Goal: Task Accomplishment & Management: Use online tool/utility

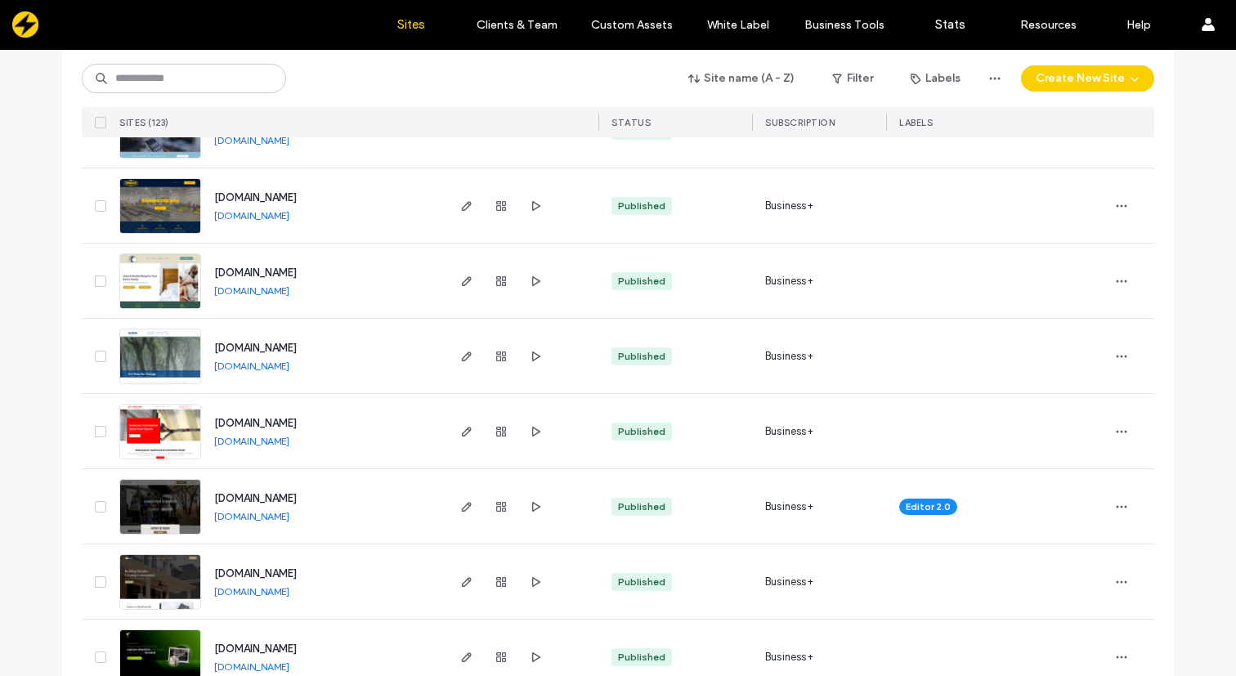
scroll to position [5347, 0]
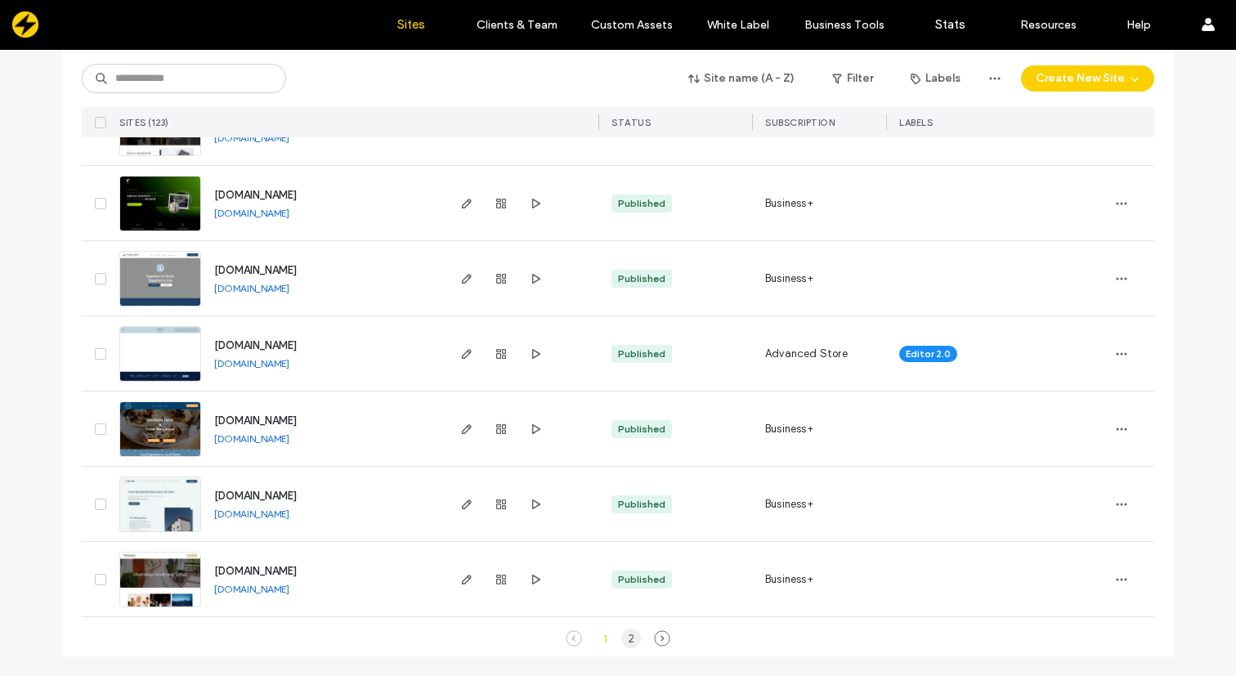
click at [628, 640] on div "2" at bounding box center [631, 639] width 20 height 20
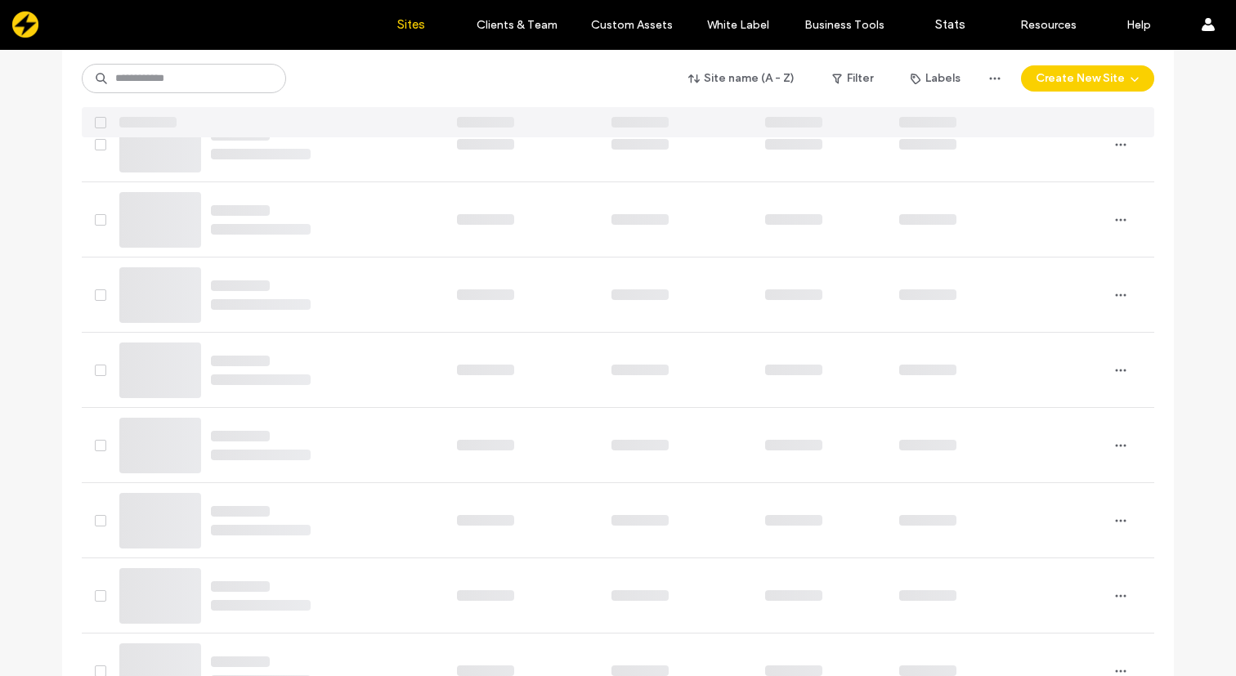
scroll to position [0, 0]
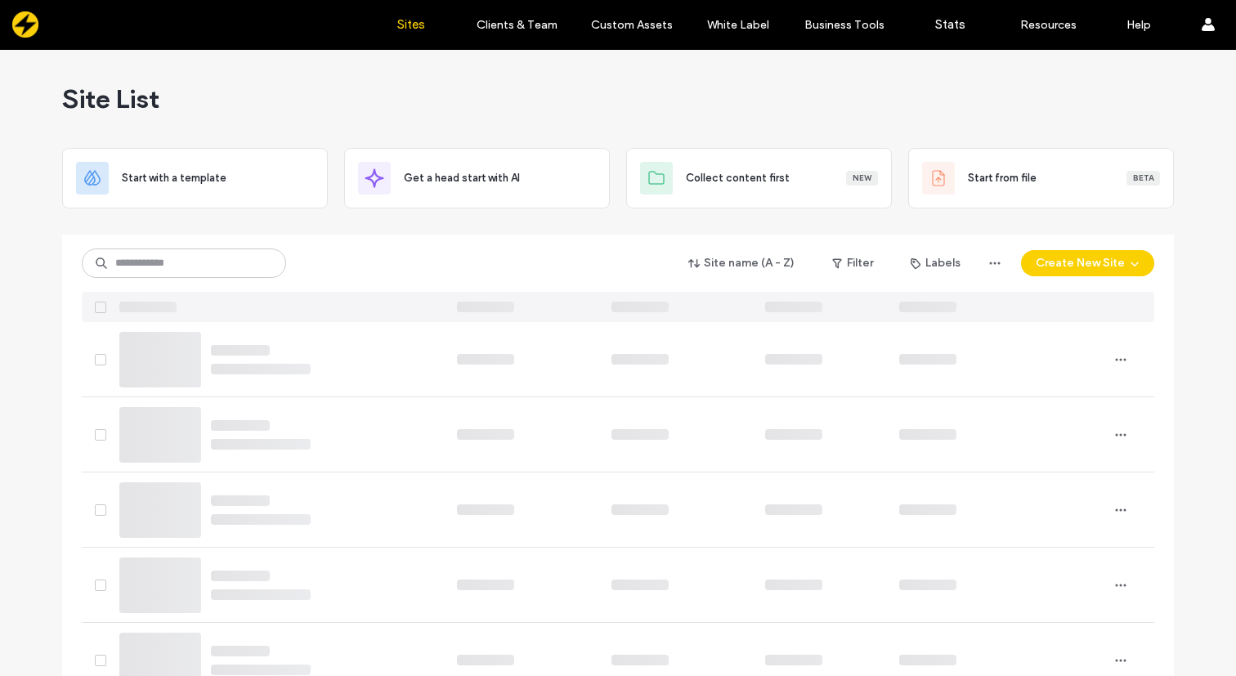
click at [868, 101] on div "Site List" at bounding box center [618, 99] width 1112 height 98
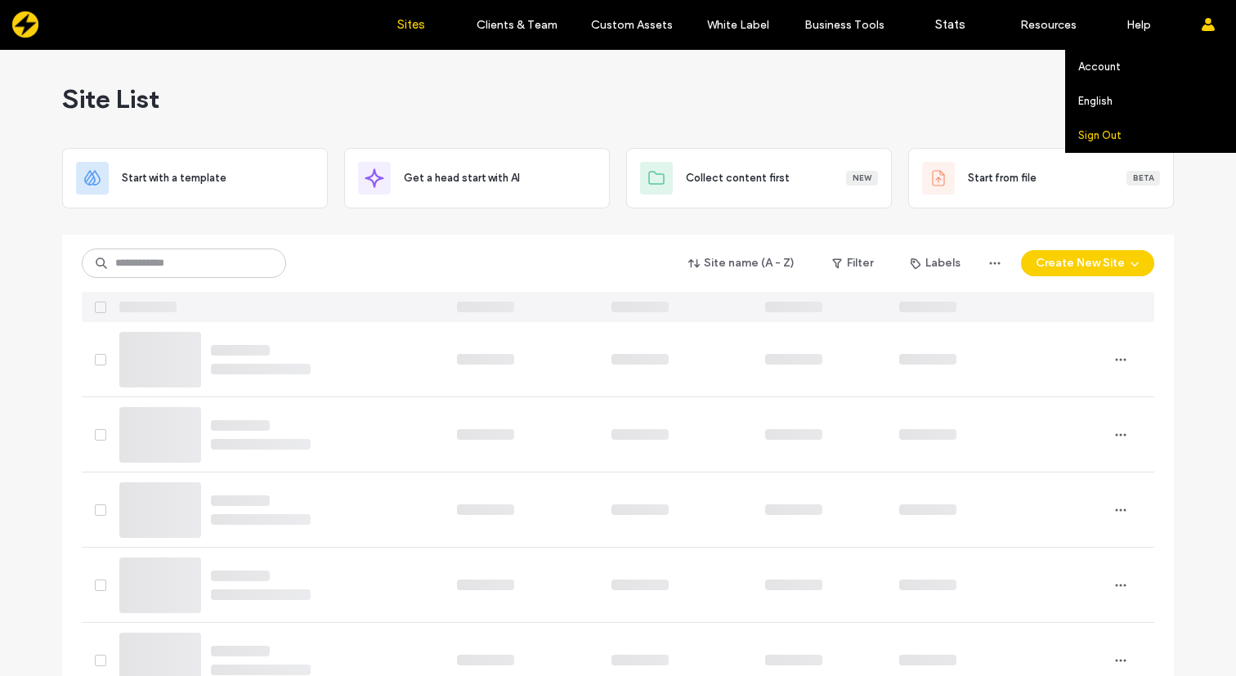
click at [1097, 134] on label "Sign Out" at bounding box center [1100, 135] width 43 height 12
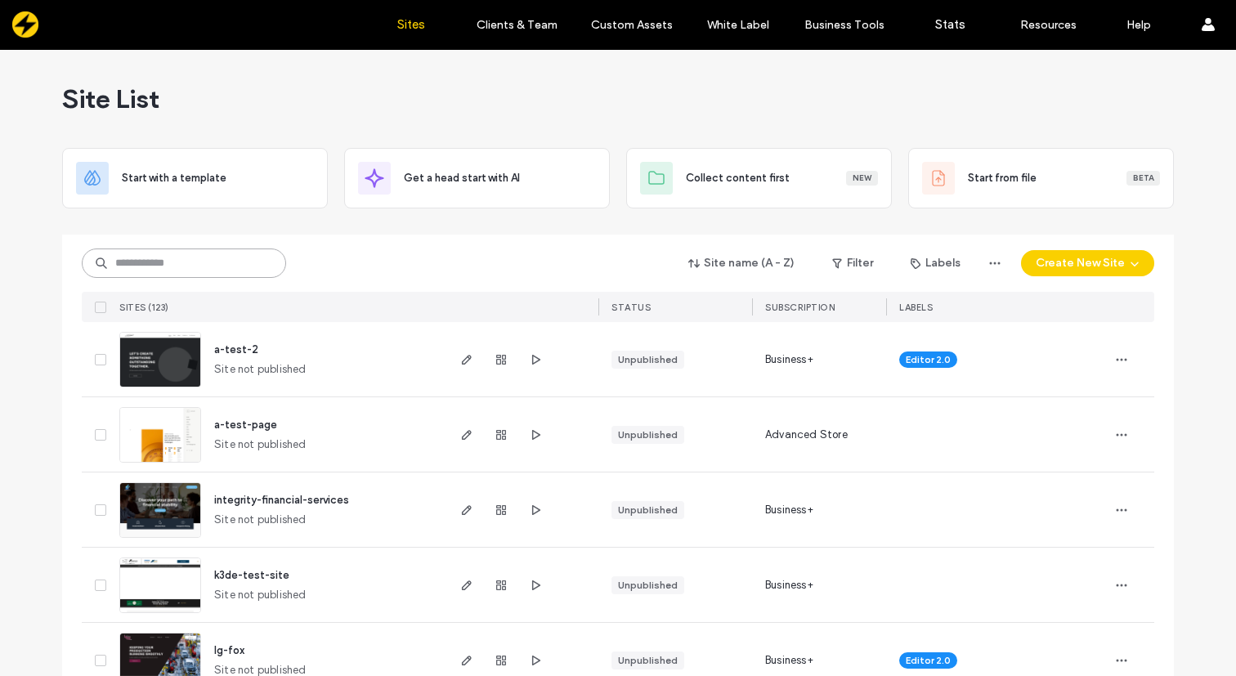
click at [213, 266] on input at bounding box center [184, 263] width 204 height 29
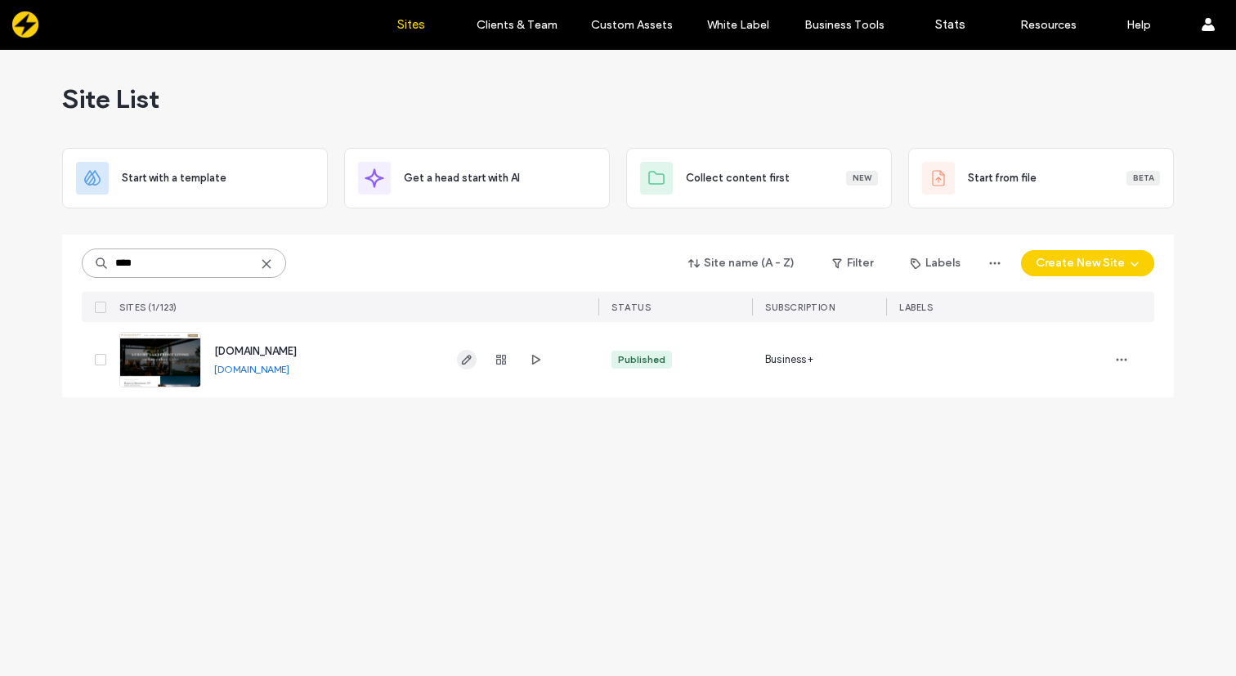
type input "****"
click at [473, 365] on span "button" at bounding box center [467, 360] width 20 height 20
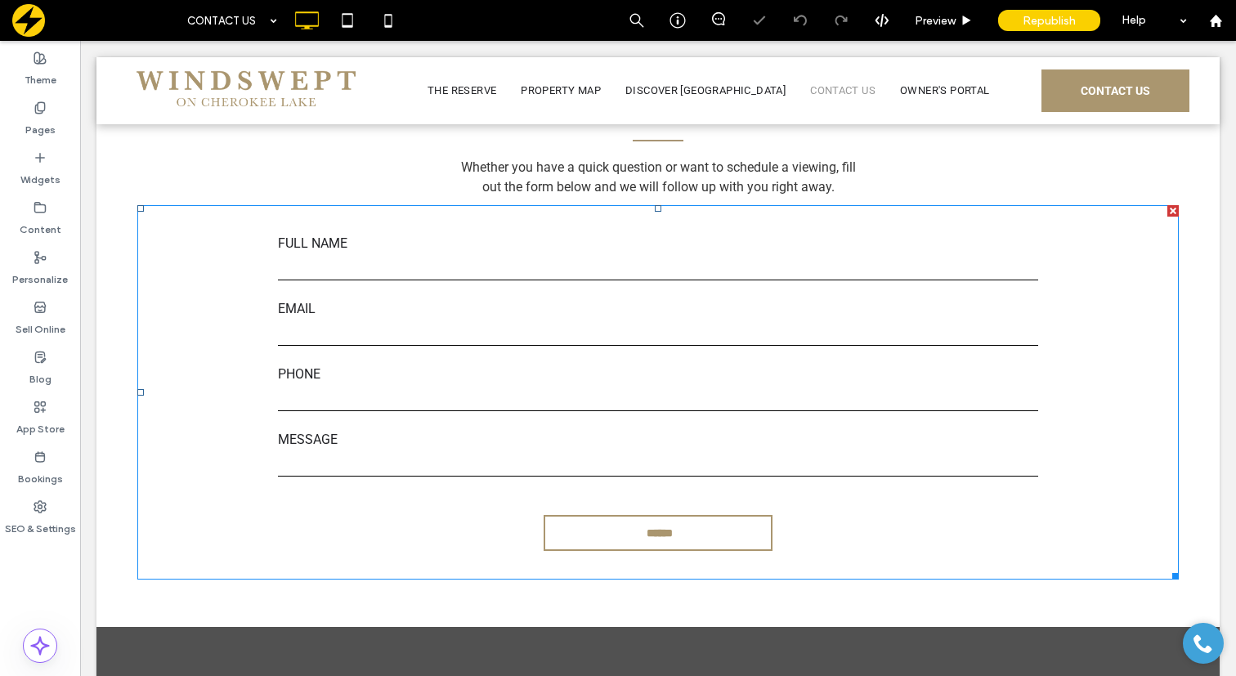
scroll to position [577, 0]
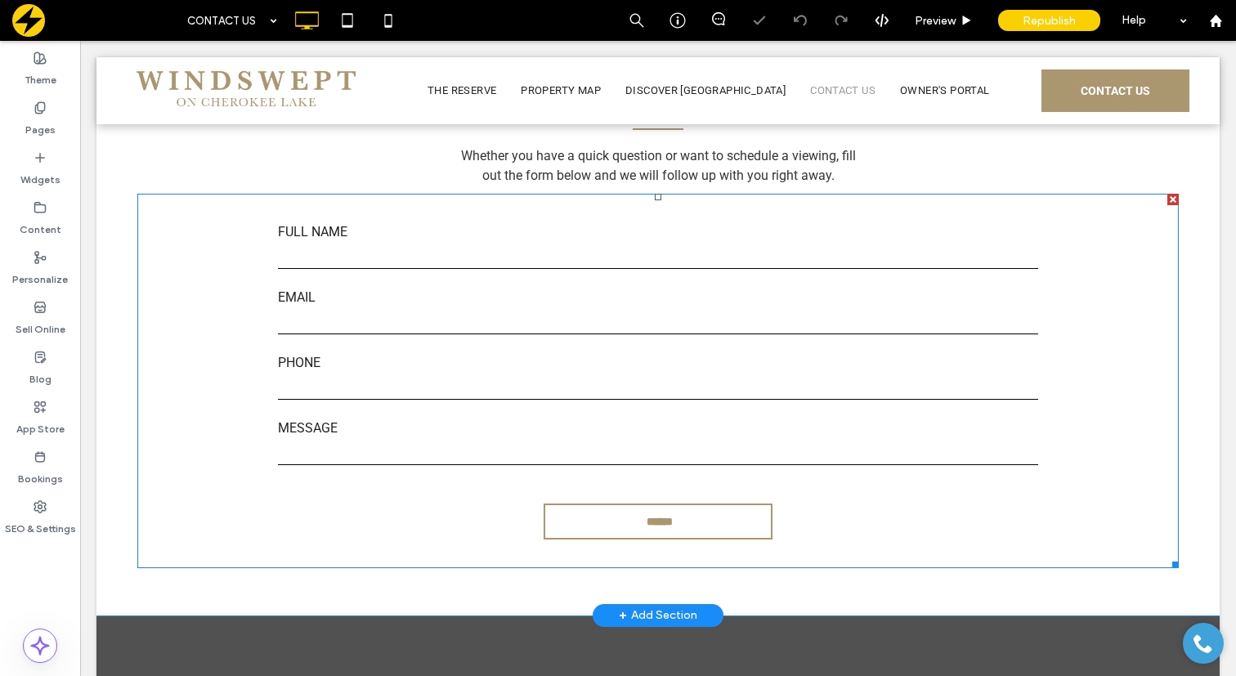
click at [470, 366] on label "PHONE" at bounding box center [658, 363] width 760 height 20
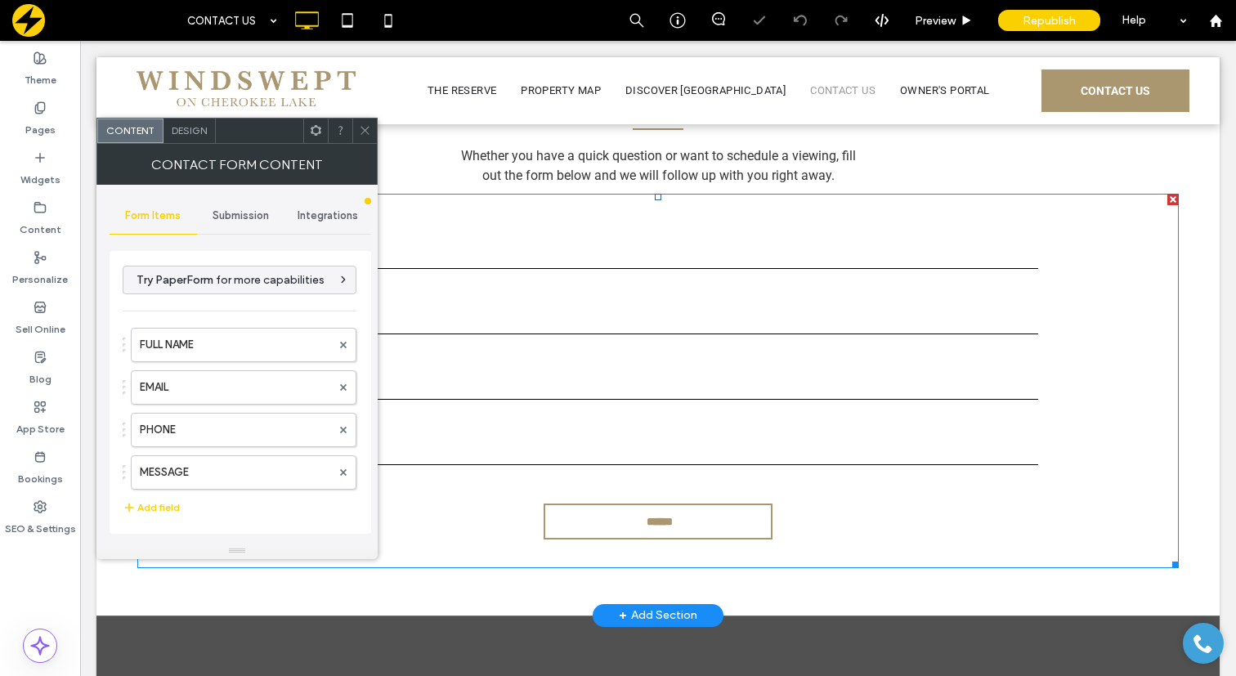
type input "******"
type input "**********"
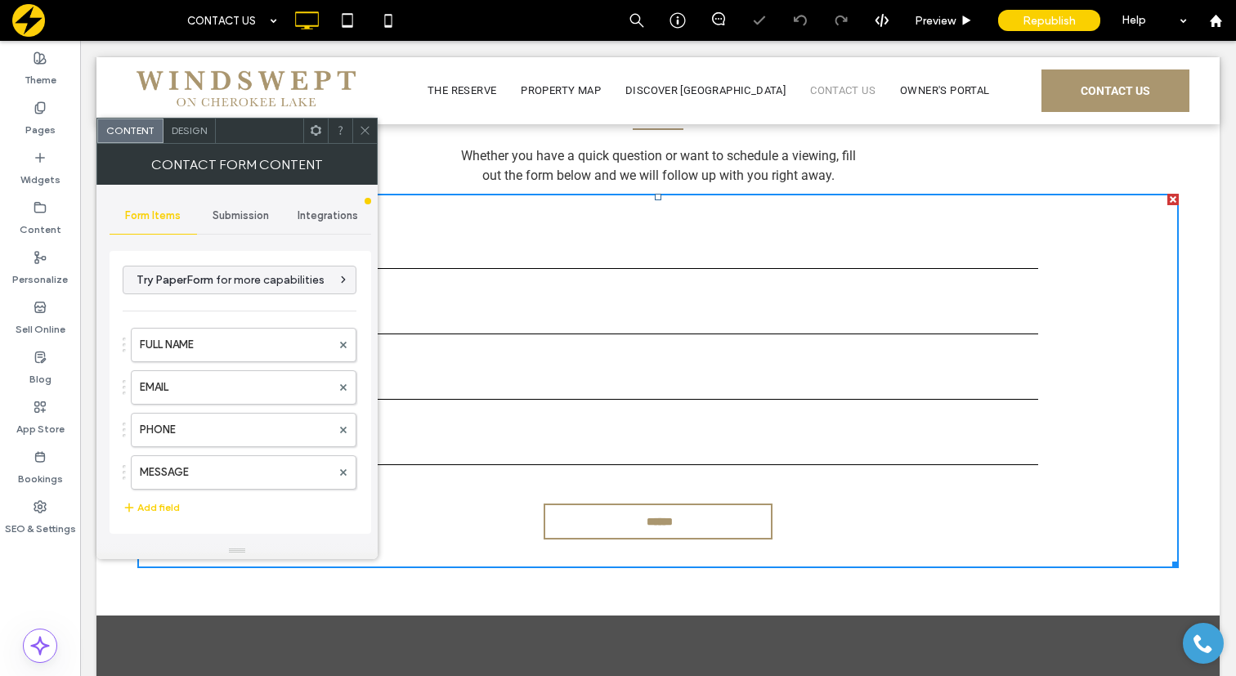
click at [253, 211] on span "Submission" at bounding box center [241, 215] width 56 height 13
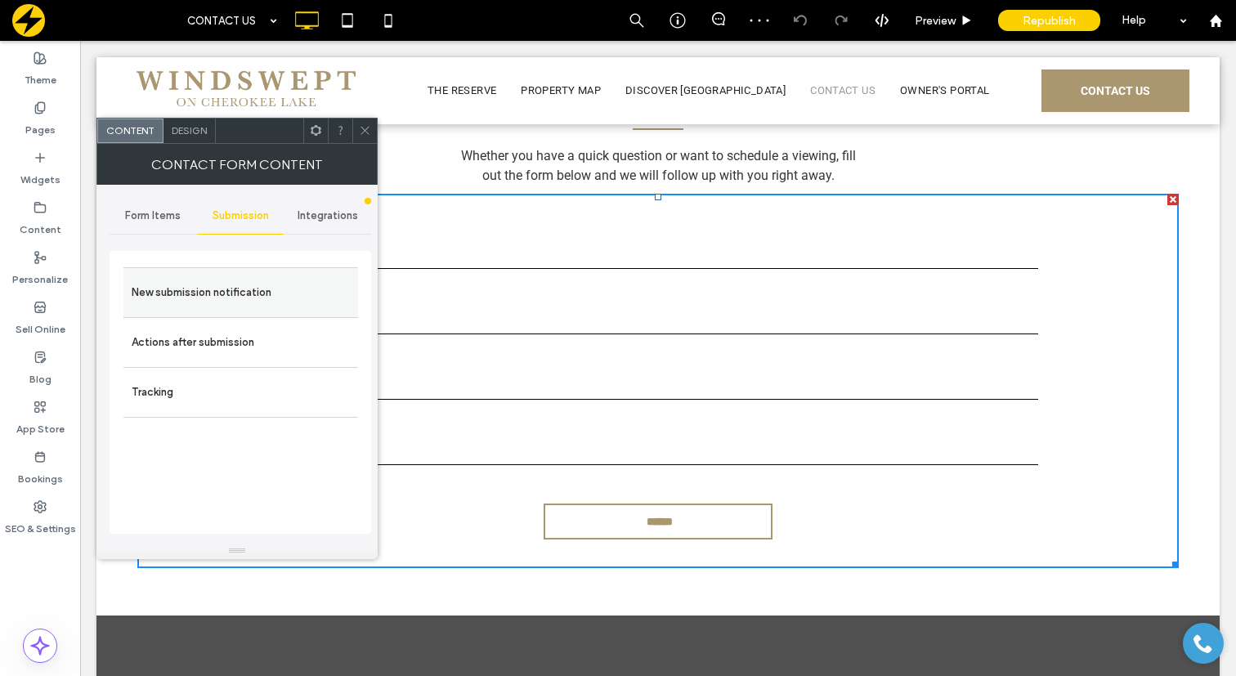
click at [252, 286] on label "New submission notification" at bounding box center [241, 292] width 218 height 33
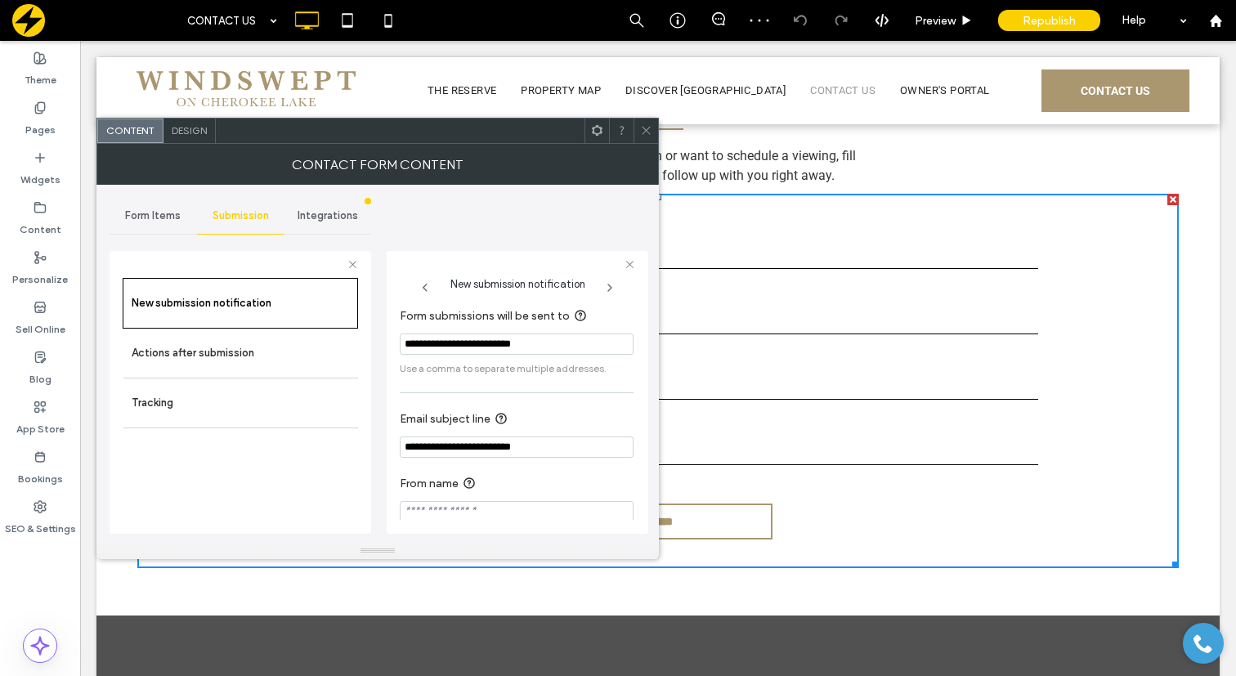
scroll to position [16, 0]
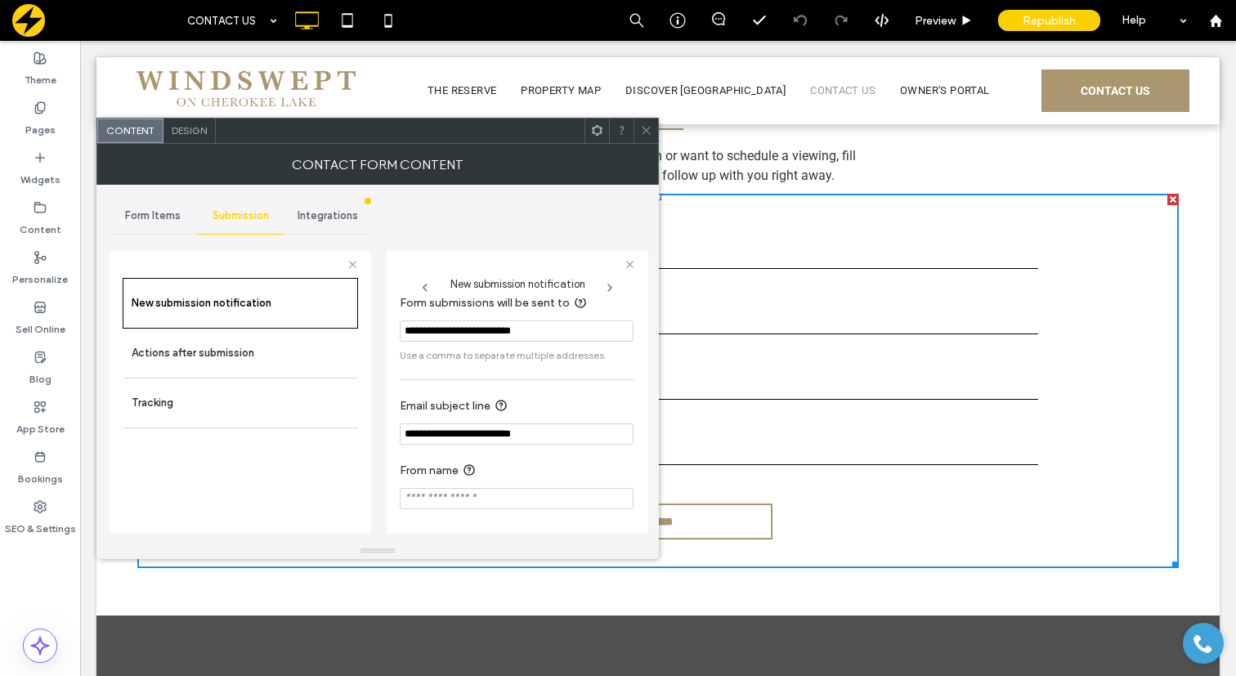
click at [647, 135] on icon at bounding box center [646, 130] width 12 height 12
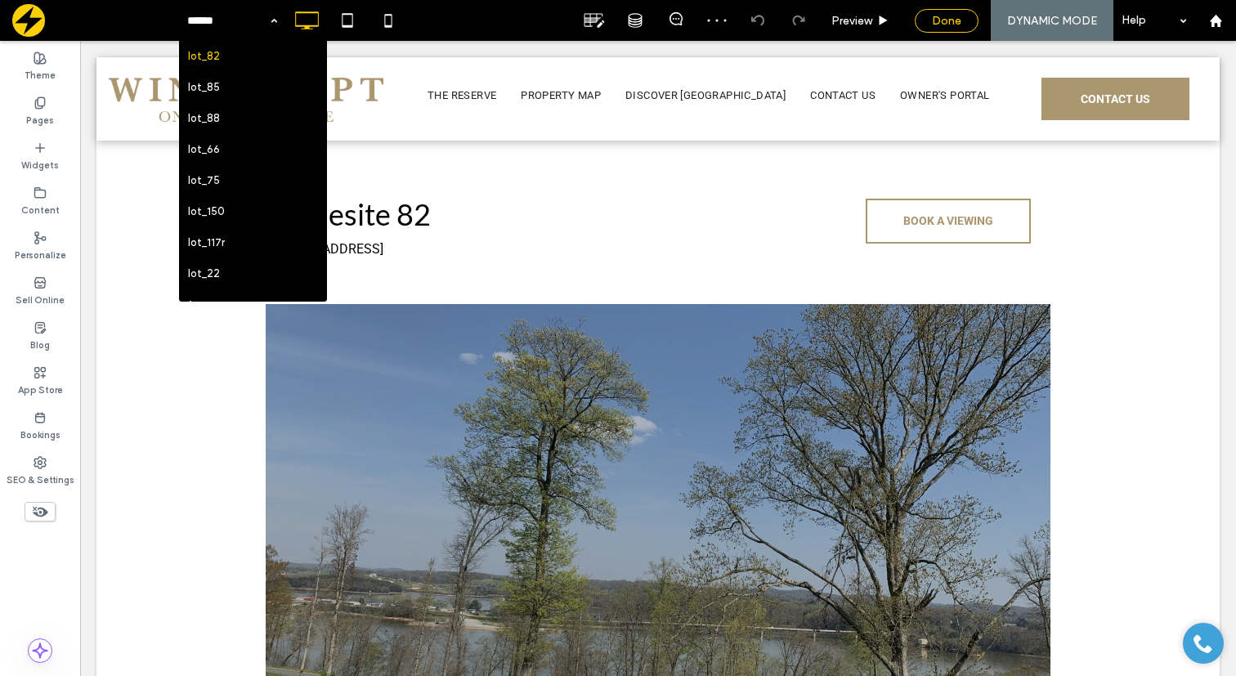
click at [955, 18] on span "Done" at bounding box center [946, 21] width 29 height 14
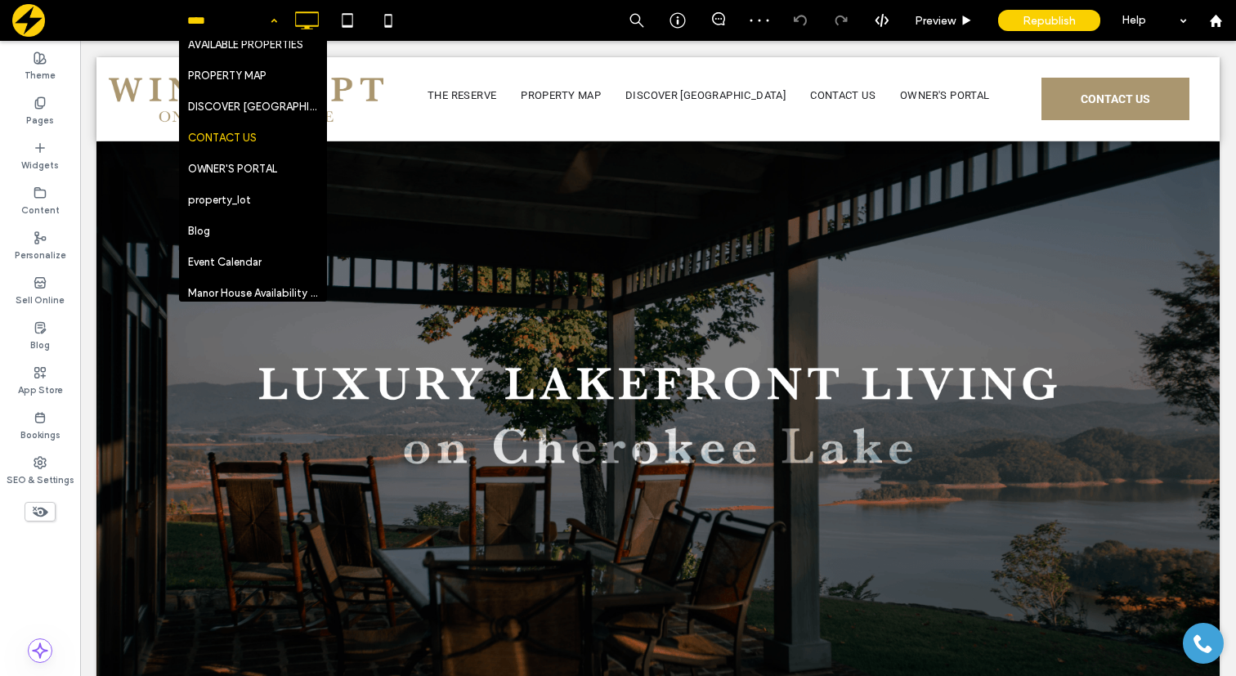
scroll to position [83, 0]
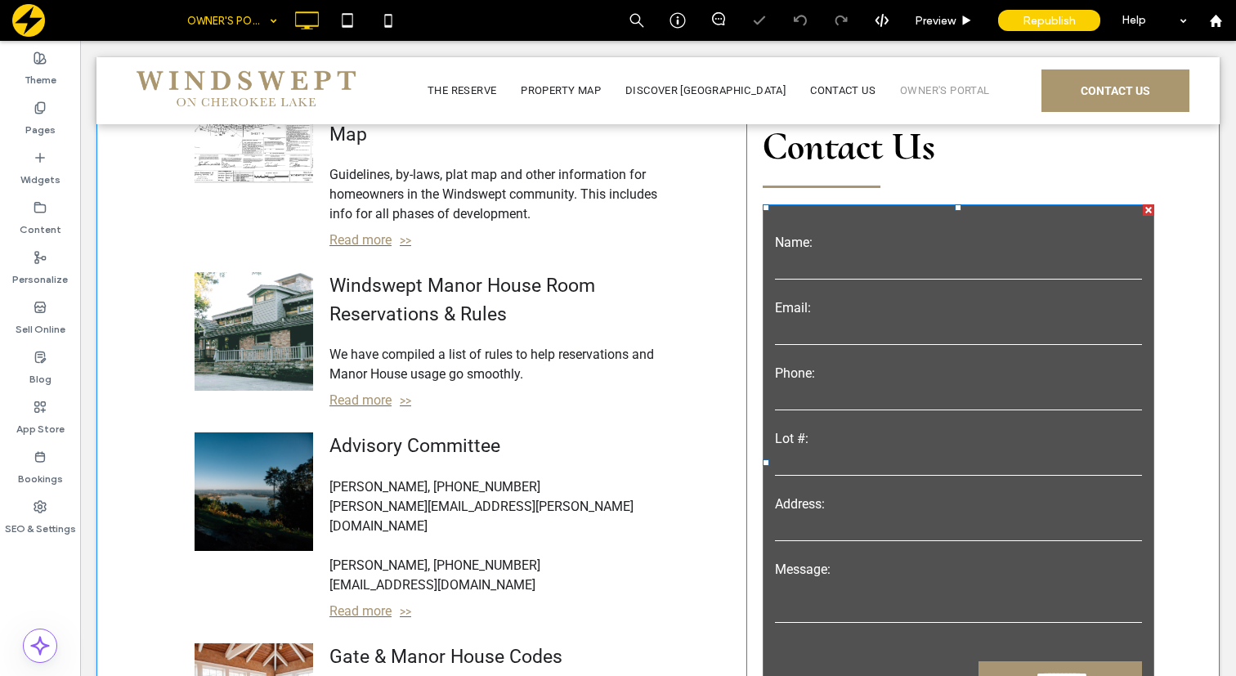
scroll to position [220, 0]
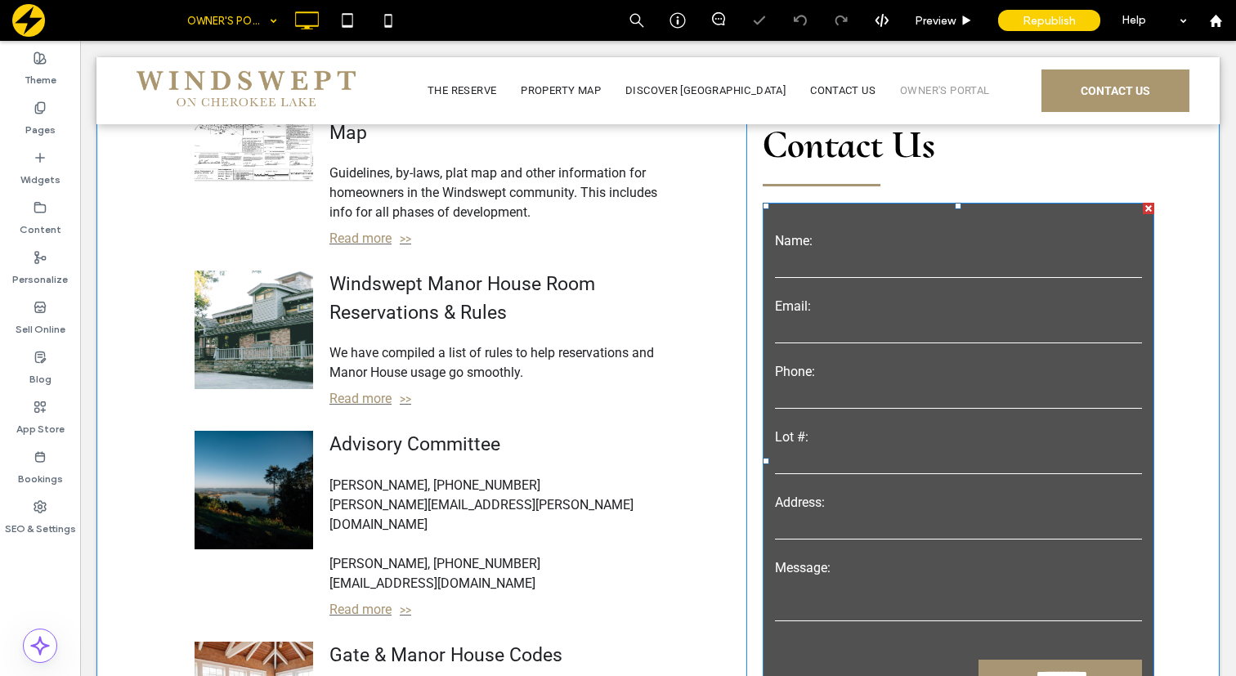
click at [836, 313] on label "Email:" at bounding box center [958, 307] width 367 height 20
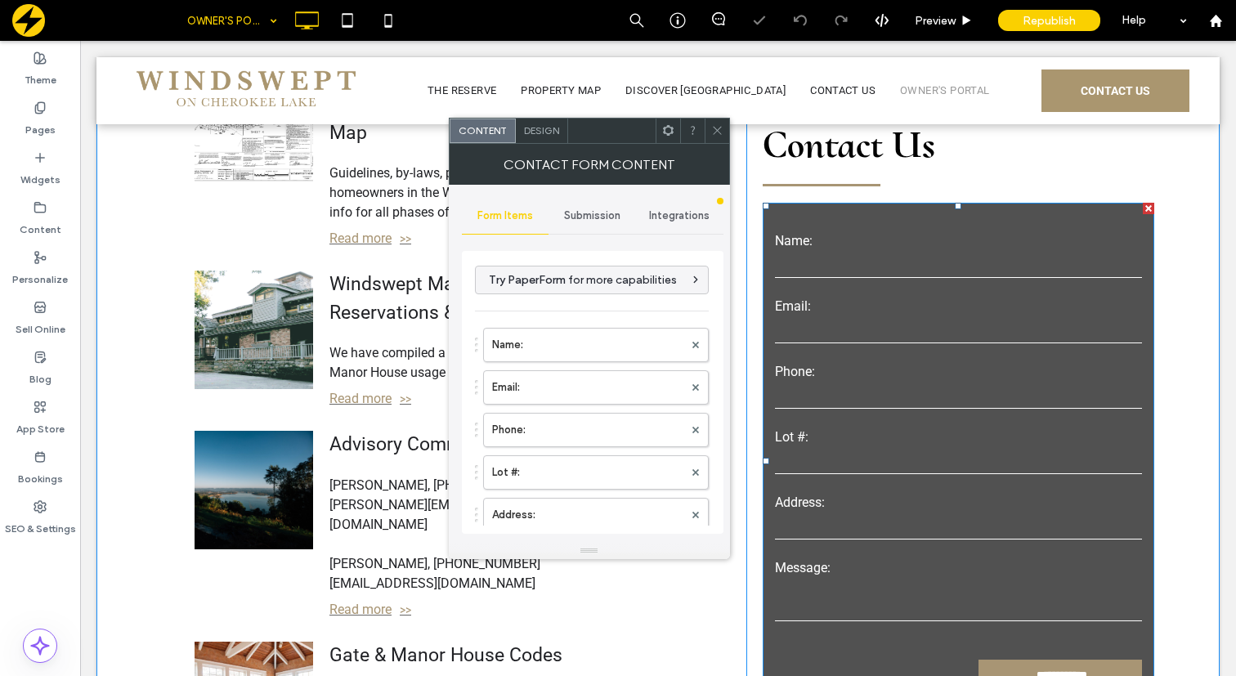
type input "**********"
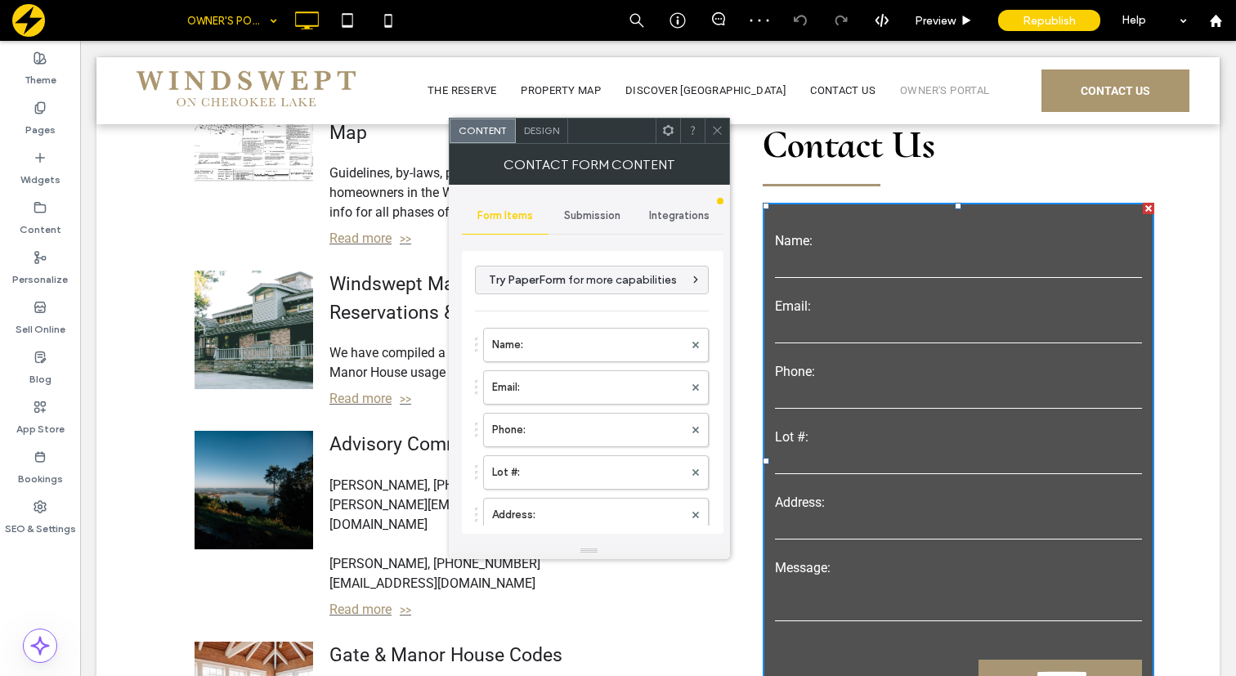
click at [586, 219] on span "Submission" at bounding box center [592, 215] width 56 height 13
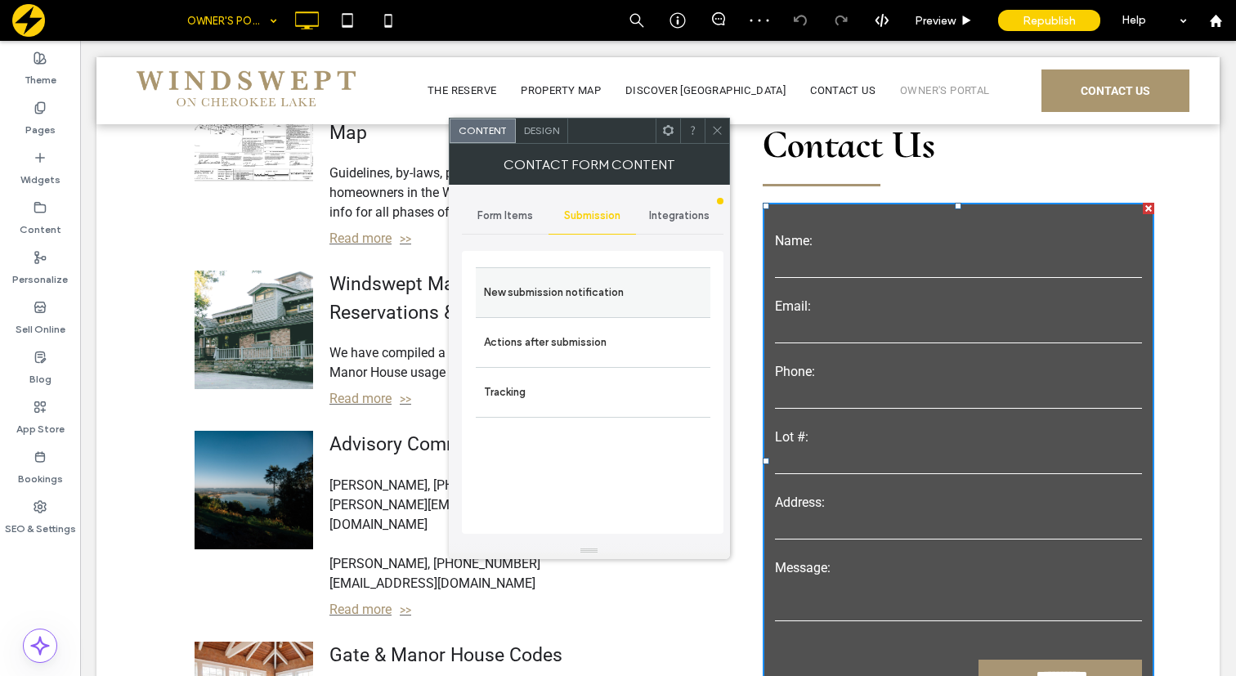
click at [577, 283] on label "New submission notification" at bounding box center [593, 292] width 218 height 33
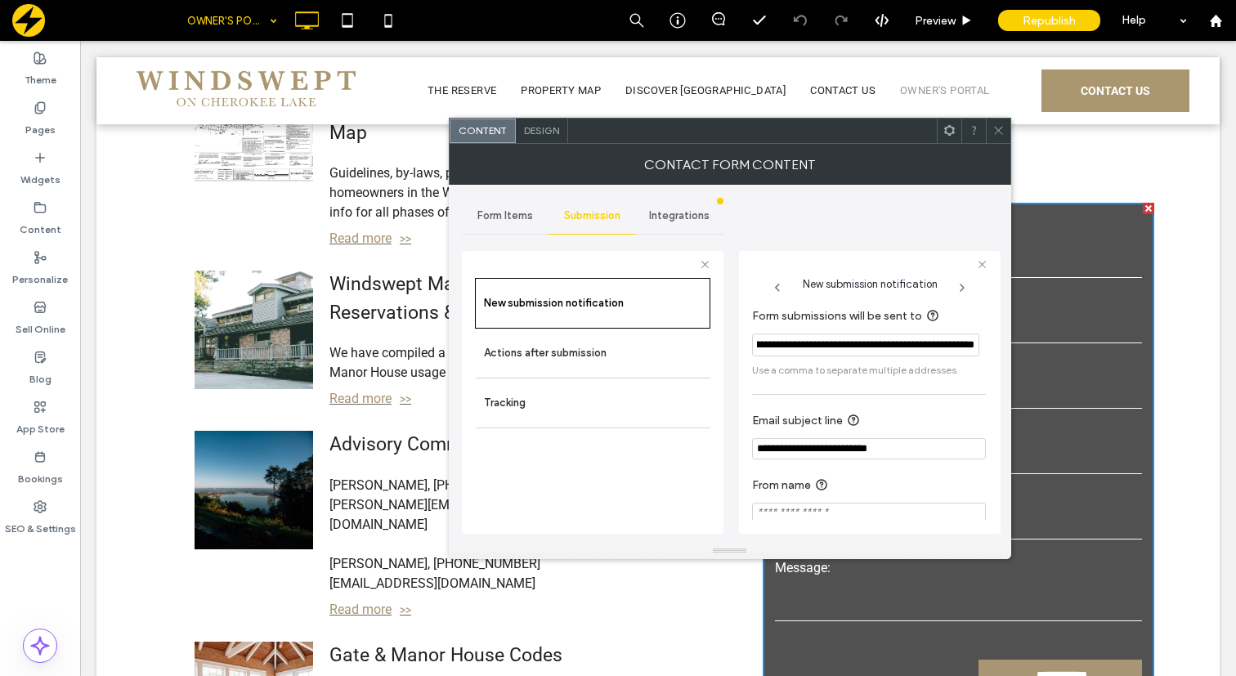
scroll to position [0, 86]
click at [999, 135] on icon at bounding box center [999, 130] width 12 height 12
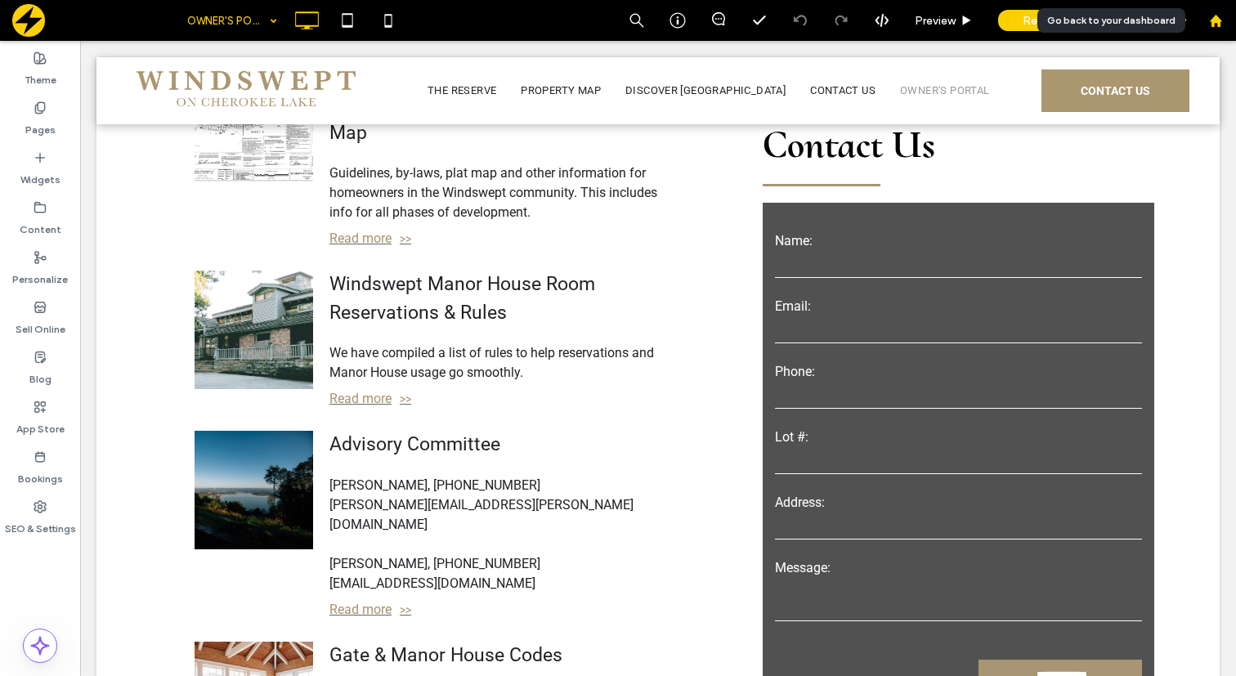
click at [1219, 17] on icon at bounding box center [1216, 21] width 14 height 14
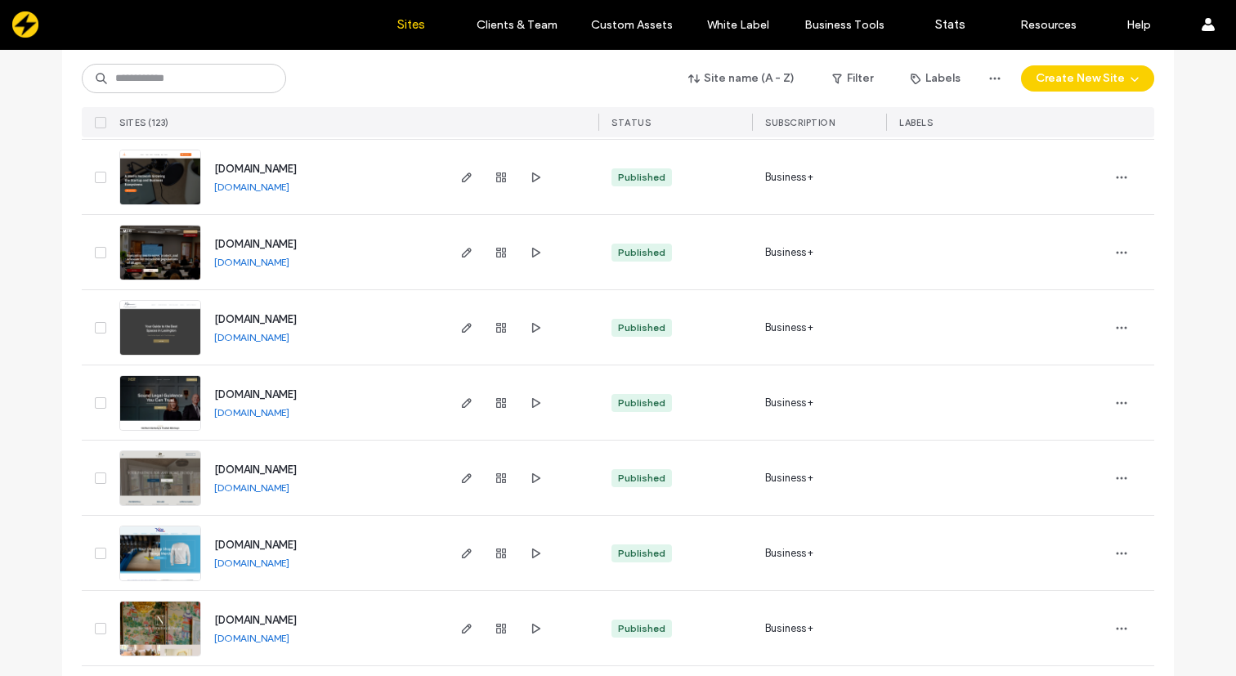
scroll to position [3606, 0]
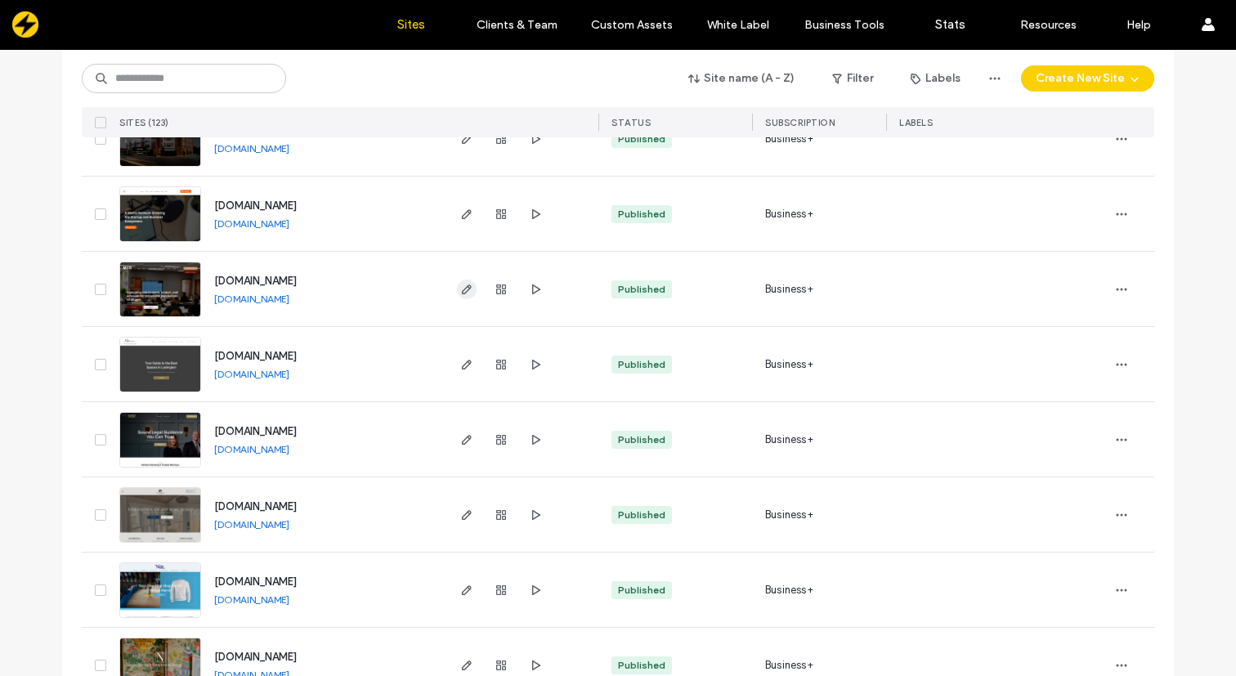
click at [462, 291] on use "button" at bounding box center [467, 290] width 10 height 10
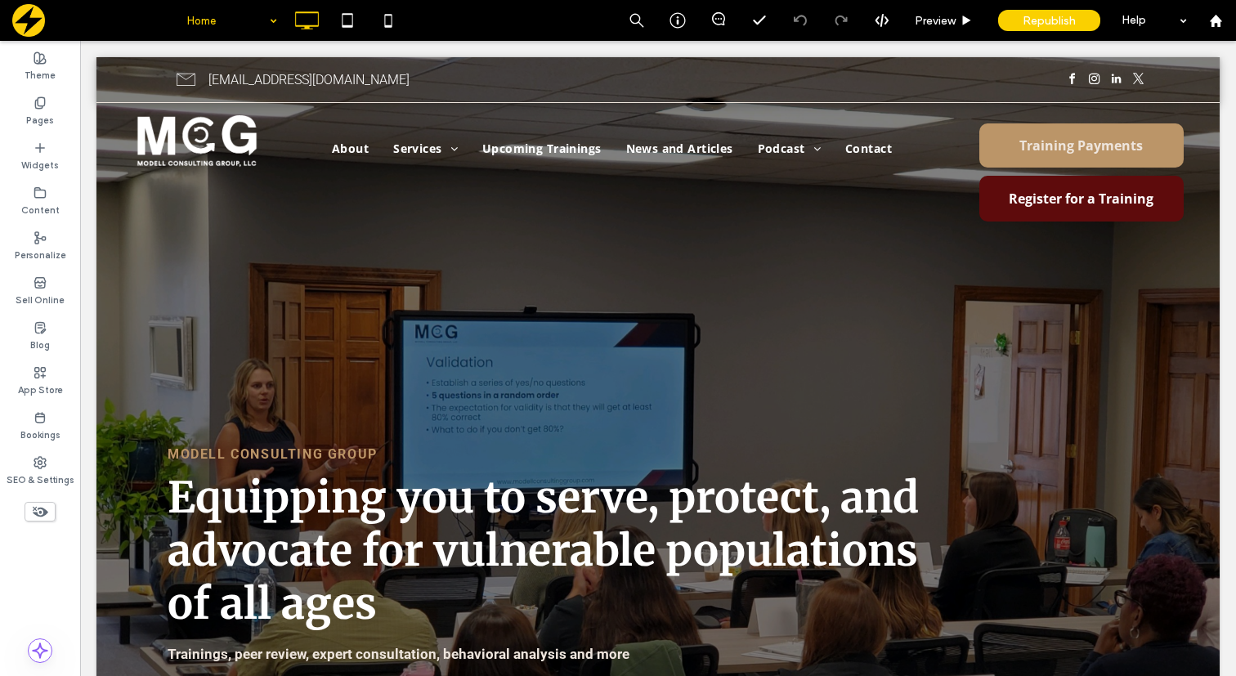
click at [268, 18] on div "Home" at bounding box center [232, 20] width 106 height 41
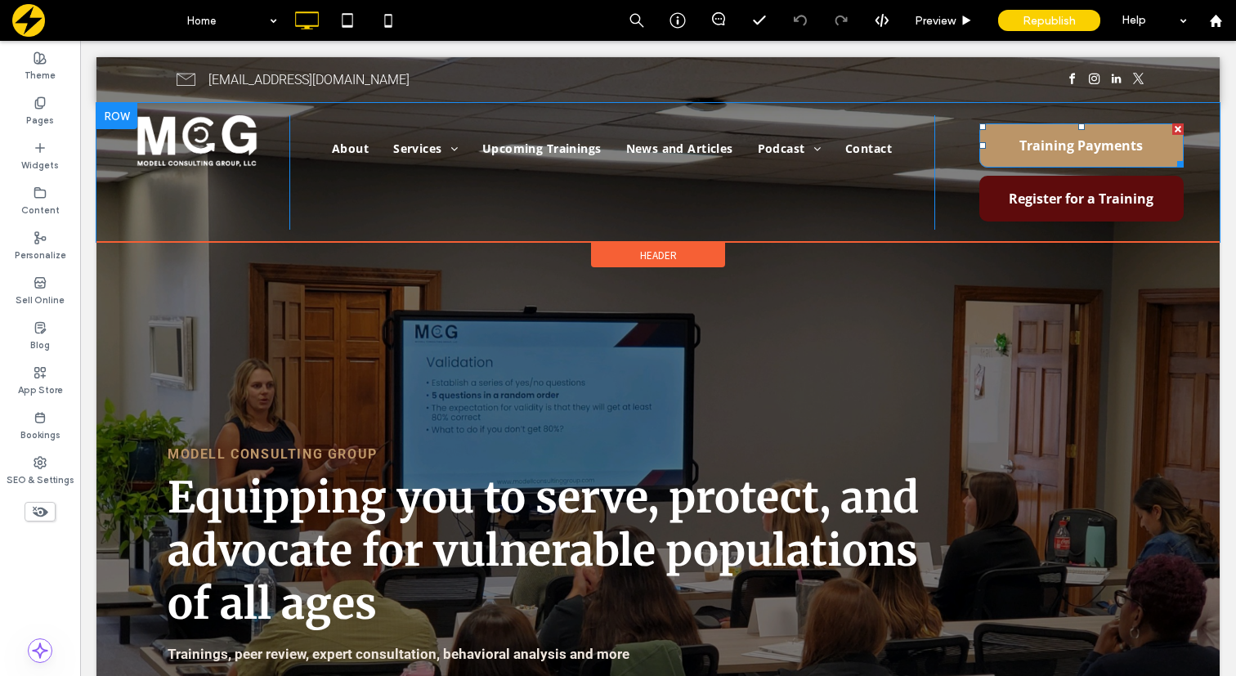
click at [1036, 141] on span "Training Payments" at bounding box center [1081, 145] width 123 height 44
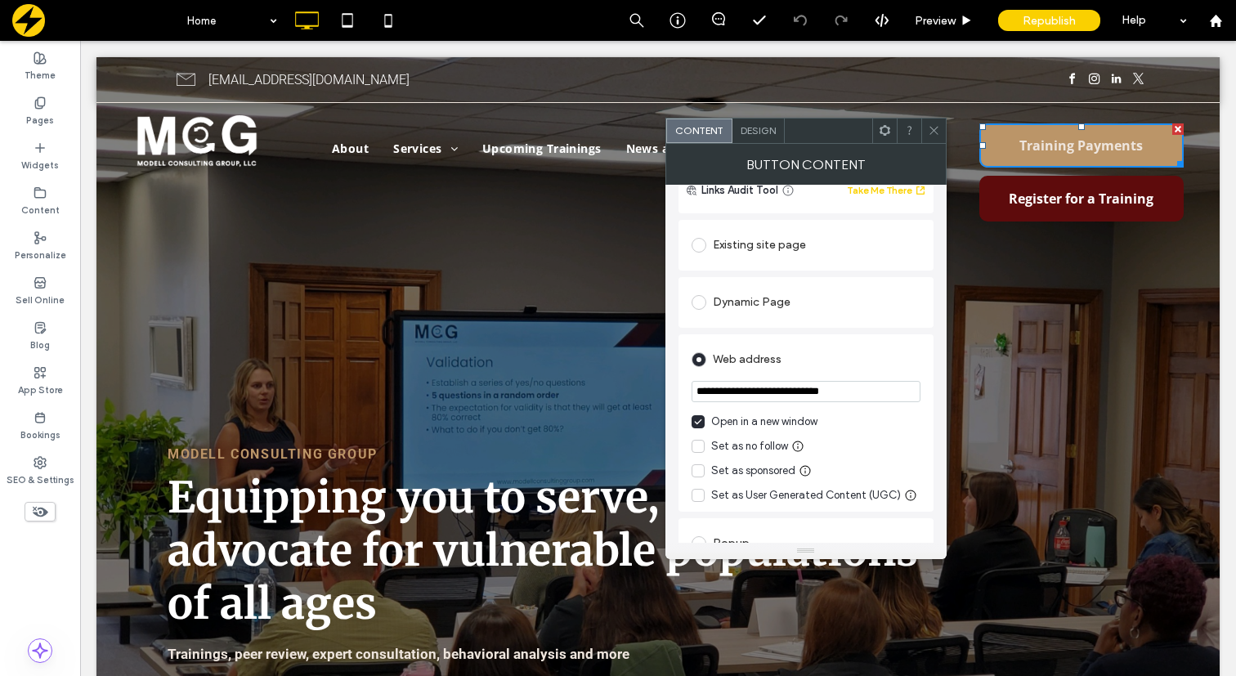
scroll to position [137, 0]
click at [931, 129] on icon at bounding box center [934, 130] width 12 height 12
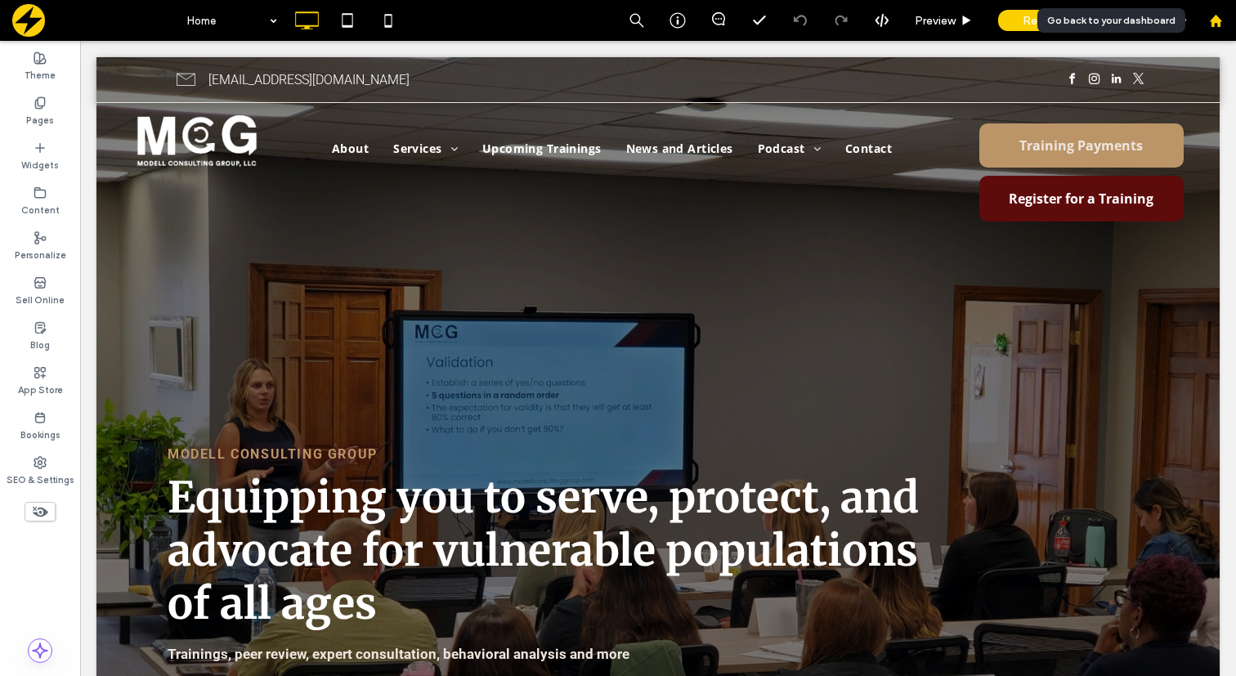
click at [1223, 25] on div at bounding box center [1215, 21] width 39 height 14
